Goal: Navigation & Orientation: Find specific page/section

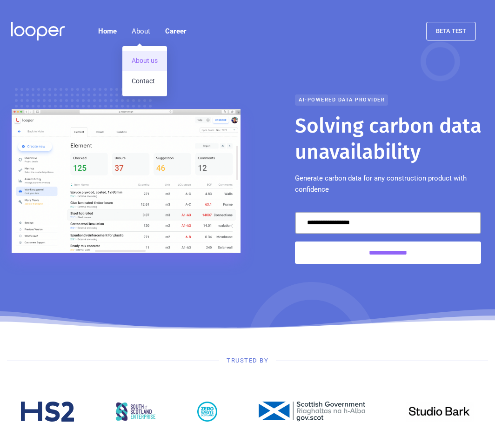
click at [141, 60] on link "About us" at bounding box center [144, 61] width 45 height 20
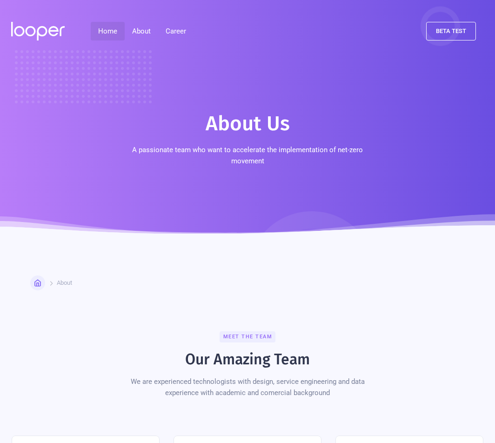
click at [101, 34] on link "Home" at bounding box center [108, 31] width 34 height 19
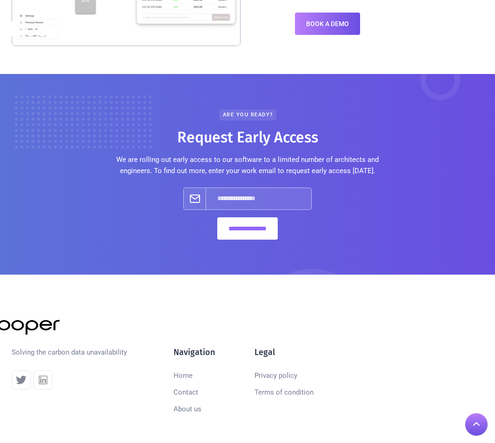
scroll to position [1165, 0]
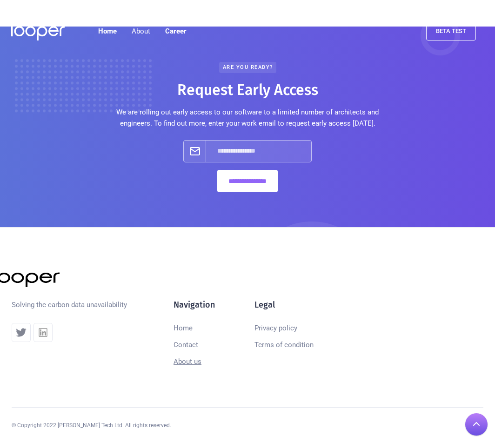
click at [192, 365] on link "About us" at bounding box center [188, 361] width 28 height 17
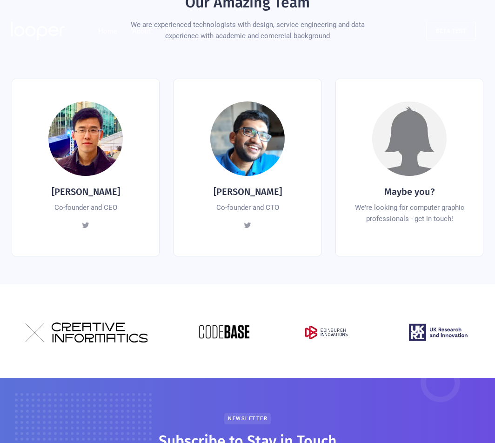
scroll to position [279, 0]
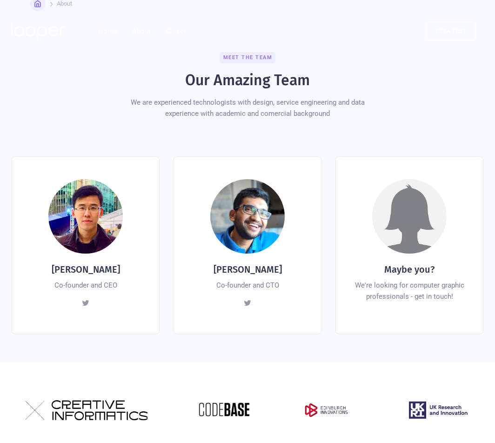
click at [88, 198] on div at bounding box center [85, 216] width 75 height 75
click at [291, 200] on div "Dr. Shashwat Ganguly Co-founder and CTO View Posts" at bounding box center [248, 245] width 148 height 178
click at [245, 202] on div at bounding box center [247, 216] width 75 height 75
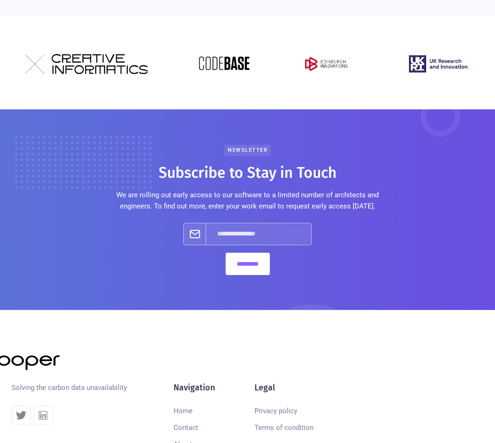
scroll to position [698, 0]
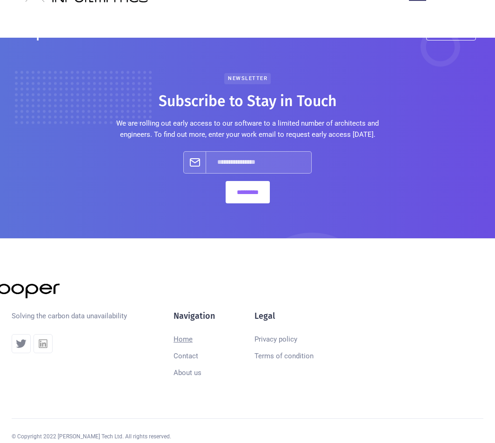
click at [187, 331] on link "Home" at bounding box center [183, 339] width 19 height 17
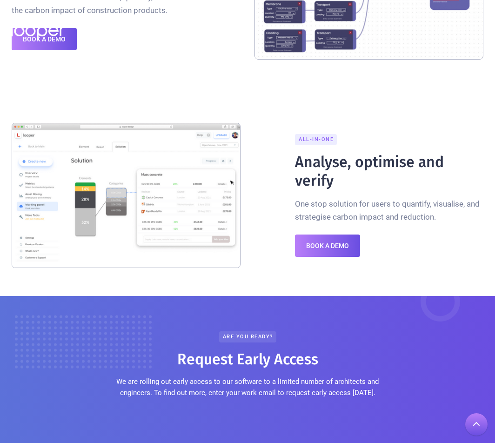
scroll to position [1165, 0]
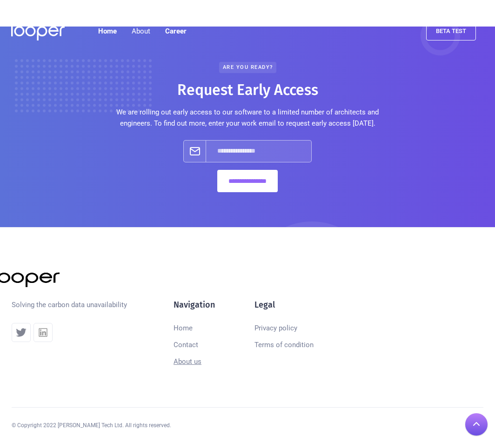
click at [180, 363] on link "About us" at bounding box center [188, 361] width 28 height 17
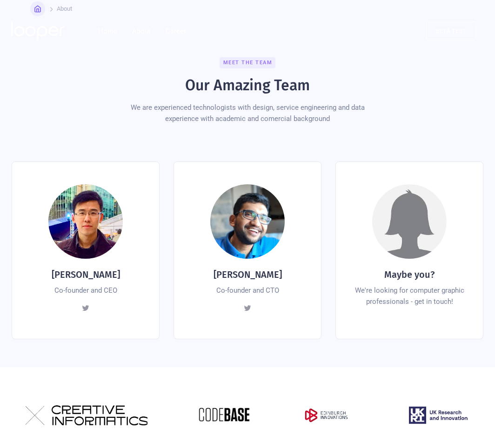
scroll to position [279, 0]
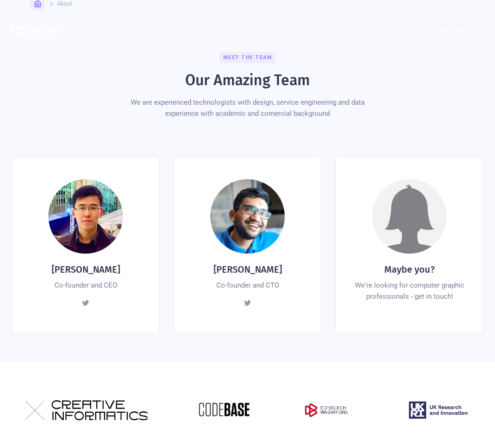
click at [227, 263] on h4 "[PERSON_NAME]" at bounding box center [248, 269] width 68 height 13
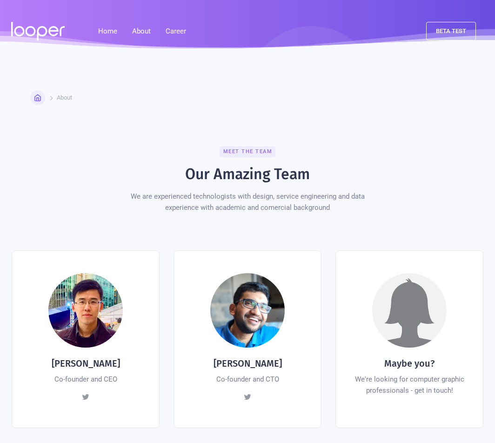
scroll to position [0, 0]
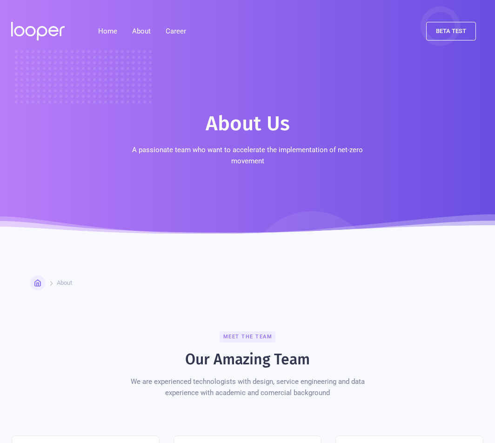
click at [20, 27] on img at bounding box center [38, 31] width 54 height 19
click at [105, 34] on link "Home" at bounding box center [108, 31] width 34 height 19
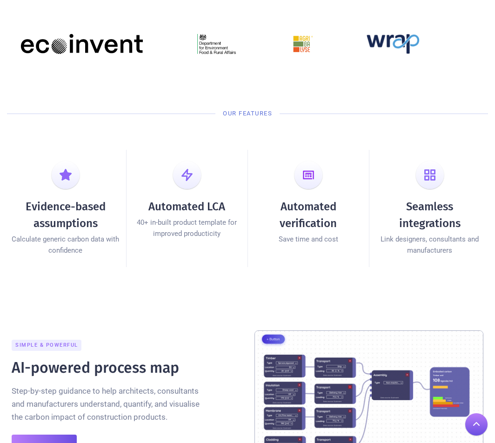
scroll to position [186, 0]
